Goal: Information Seeking & Learning: Learn about a topic

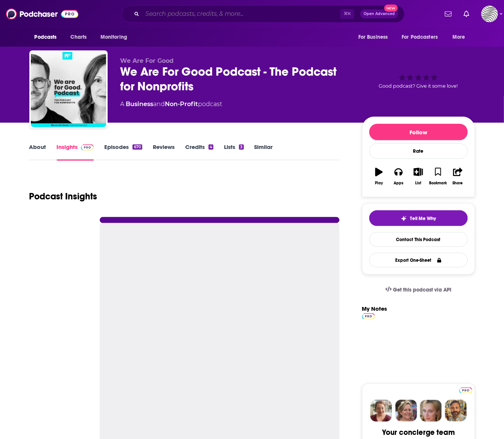
click at [245, 17] on input "Search podcasts, credits, & more..." at bounding box center [241, 14] width 198 height 12
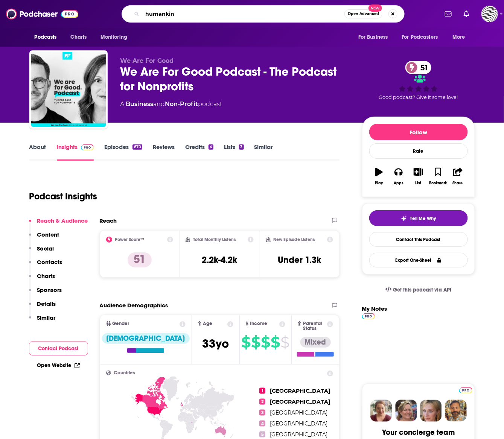
type input "humankind"
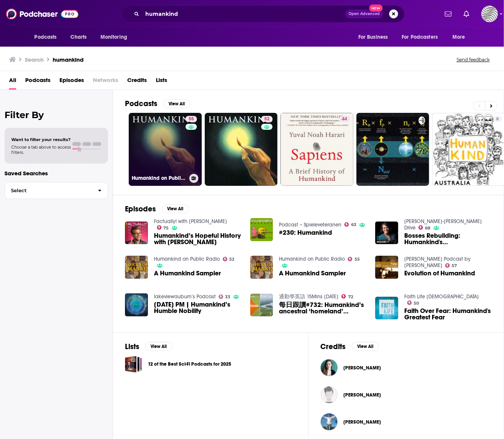
click at [184, 173] on link "55 Humankind on Public Radio" at bounding box center [165, 149] width 73 height 73
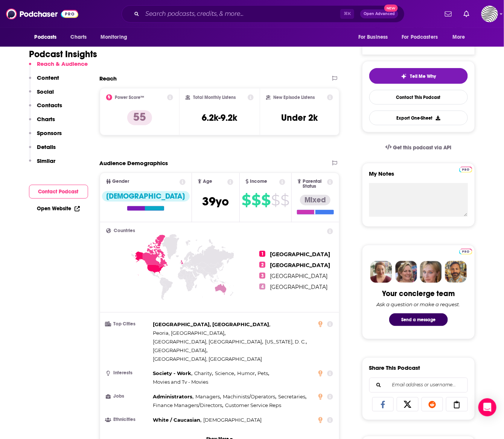
scroll to position [143, 0]
